Goal: Task Accomplishment & Management: Use online tool/utility

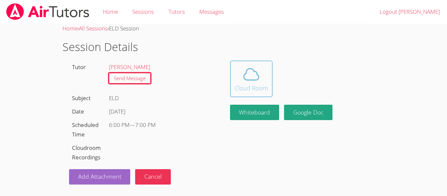
click at [251, 77] on icon at bounding box center [251, 74] width 18 height 18
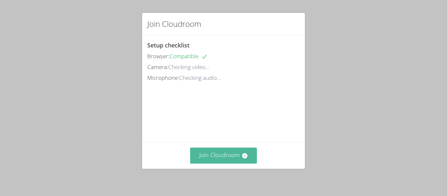
click at [239, 163] on button "Join Cloudroom" at bounding box center [223, 155] width 67 height 16
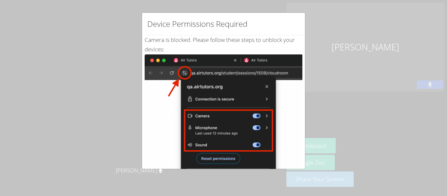
click at [298, 121] on img at bounding box center [224, 128] width 158 height 148
click at [306, 113] on div "Device Permissions Required Camera is blocked . Please follow these steps to un…" at bounding box center [223, 98] width 447 height 196
click at [305, 113] on div "Device Permissions Required Camera is blocked . Please follow these steps to un…" at bounding box center [223, 98] width 447 height 196
click at [220, 155] on img at bounding box center [224, 128] width 158 height 148
click at [261, 11] on div "Device Permissions Required Camera is blocked . Please follow these steps to un…" at bounding box center [223, 98] width 447 height 196
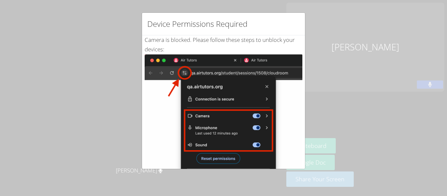
click at [262, 58] on img at bounding box center [224, 128] width 158 height 148
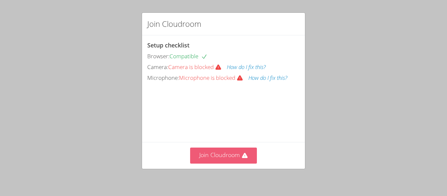
click at [233, 150] on button "Join Cloudroom" at bounding box center [223, 155] width 67 height 16
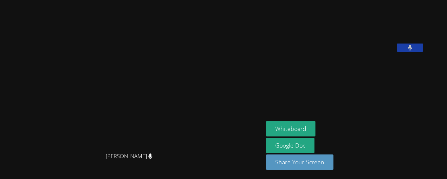
click at [423, 52] on button at bounding box center [410, 47] width 26 height 8
click at [364, 49] on video at bounding box center [315, 27] width 98 height 49
click at [413, 50] on icon at bounding box center [409, 48] width 7 height 6
click at [409, 150] on div "Whiteboard Google Doc Share Your Screen" at bounding box center [345, 148] width 158 height 54
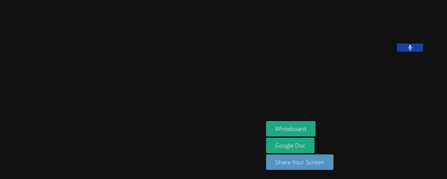
scroll to position [0, 0]
